Goal: Information Seeking & Learning: Learn about a topic

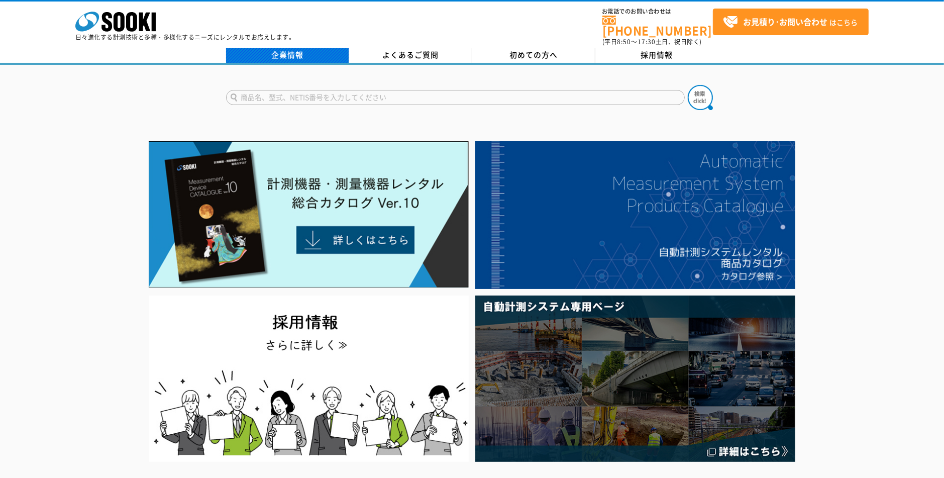
click at [293, 50] on link "企業情報" at bounding box center [287, 55] width 123 height 15
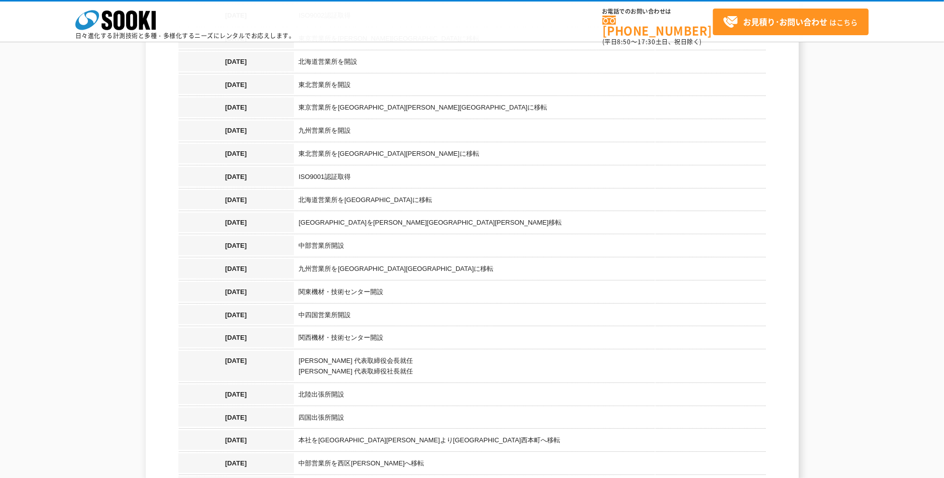
scroll to position [1042, 0]
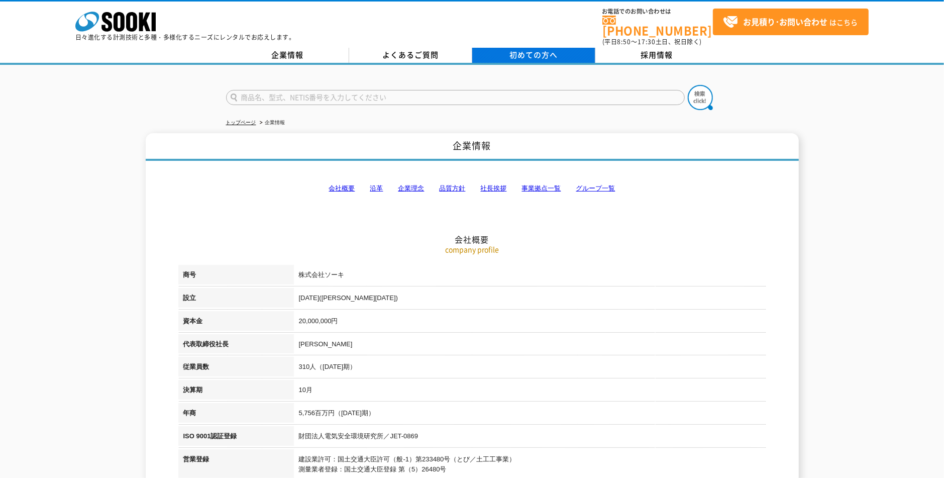
click at [536, 50] on span "初めての方へ" at bounding box center [533, 54] width 48 height 11
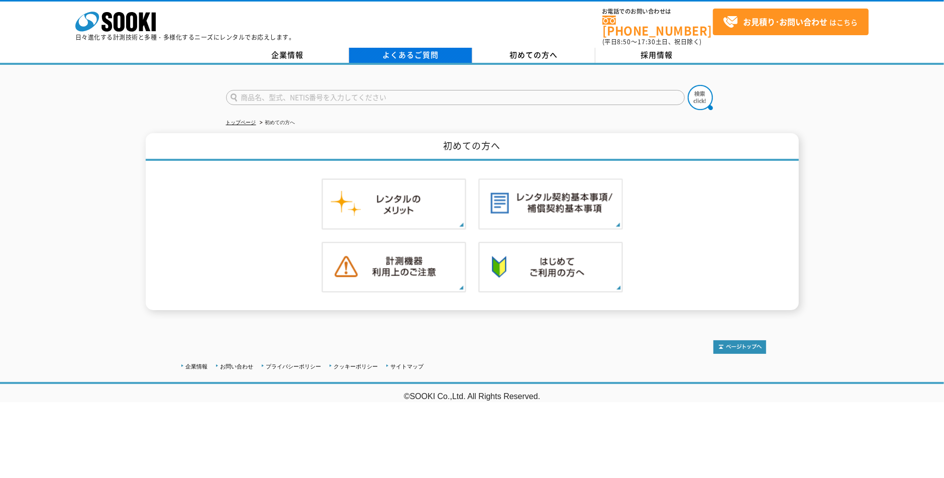
click at [402, 53] on link "よくあるご質問" at bounding box center [410, 55] width 123 height 15
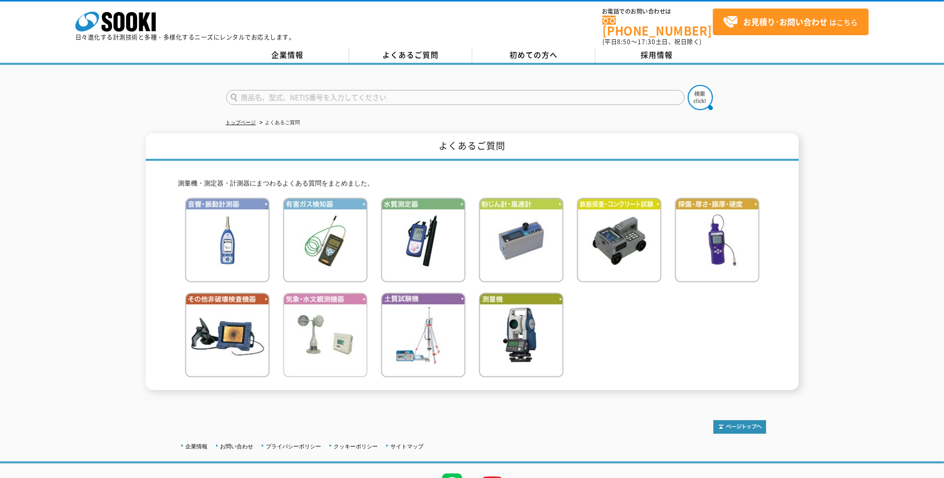
click at [312, 292] on img at bounding box center [325, 334] width 85 height 85
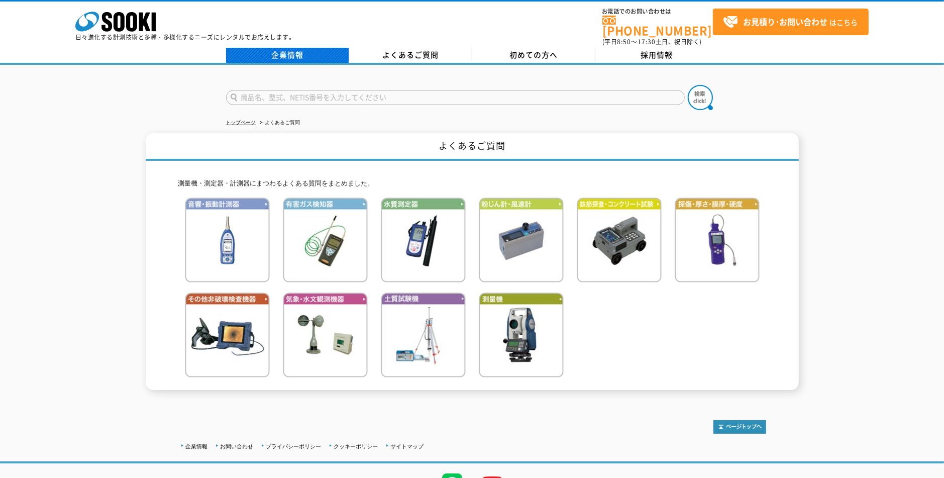
click at [298, 51] on link "企業情報" at bounding box center [287, 55] width 123 height 15
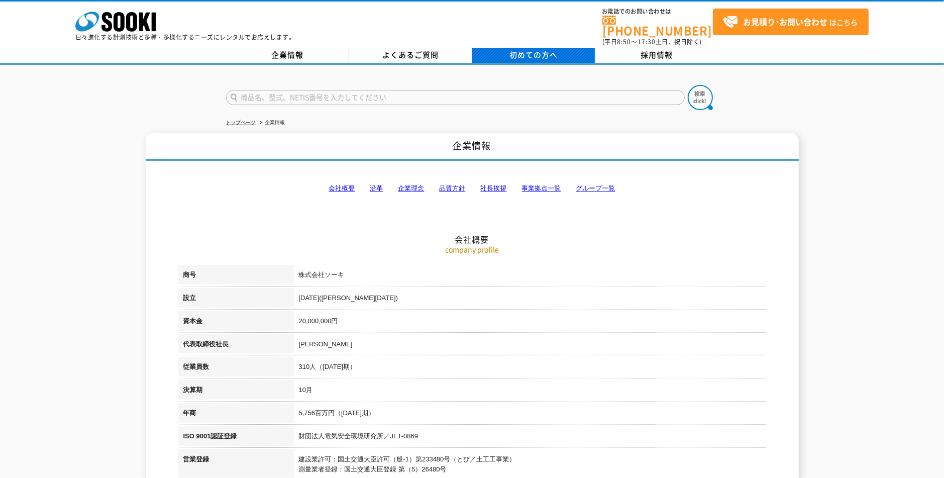
click at [518, 49] on span "初めての方へ" at bounding box center [533, 54] width 48 height 11
